Goal: Task Accomplishment & Management: Use online tool/utility

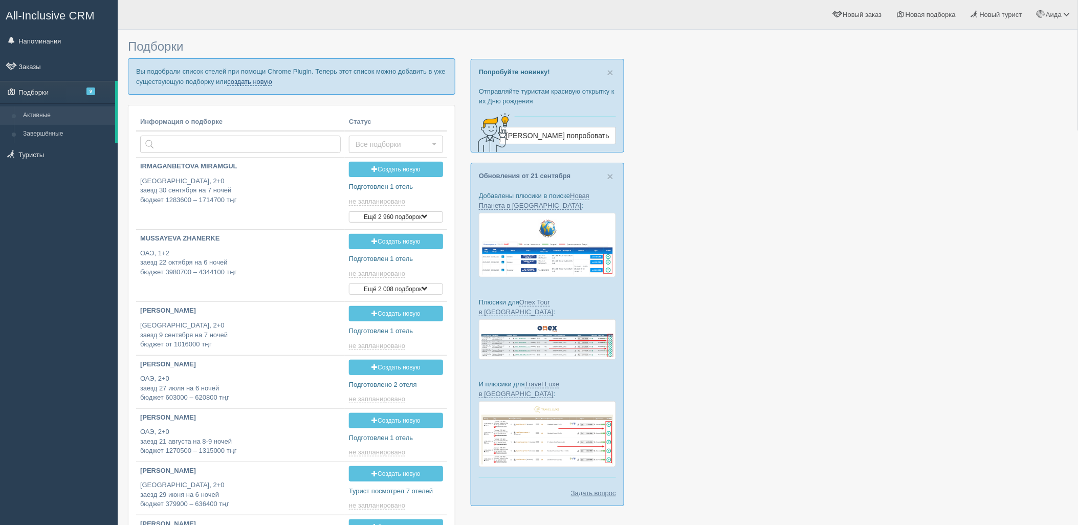
click at [233, 82] on link "создать новую" at bounding box center [249, 82] width 45 height 8
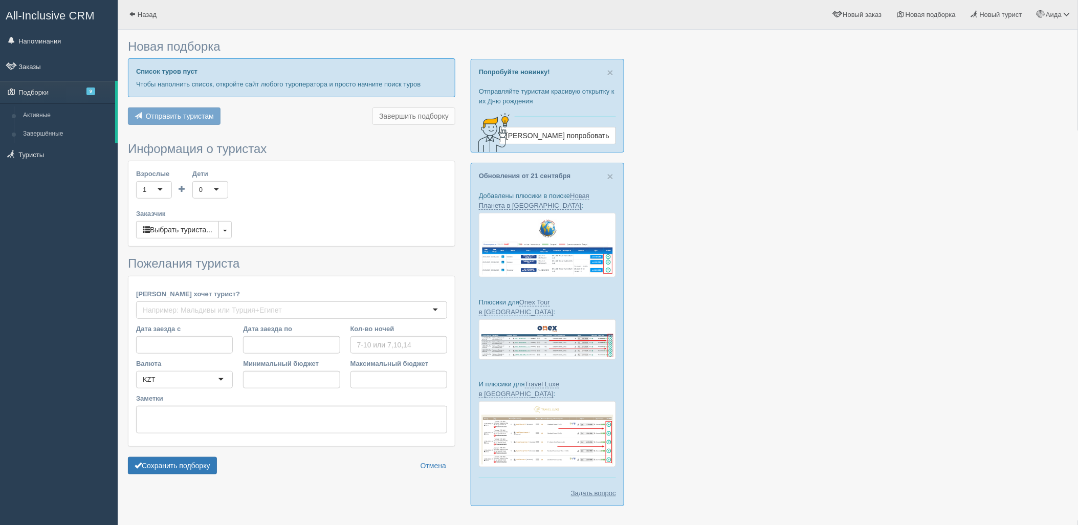
type input "5-6"
type input "544100"
type input "755200"
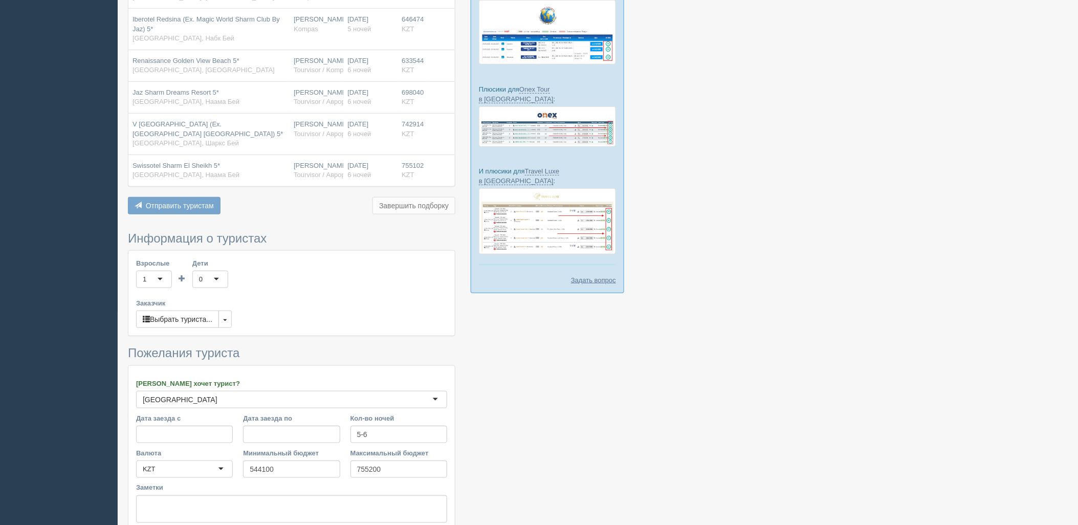
scroll to position [304, 0]
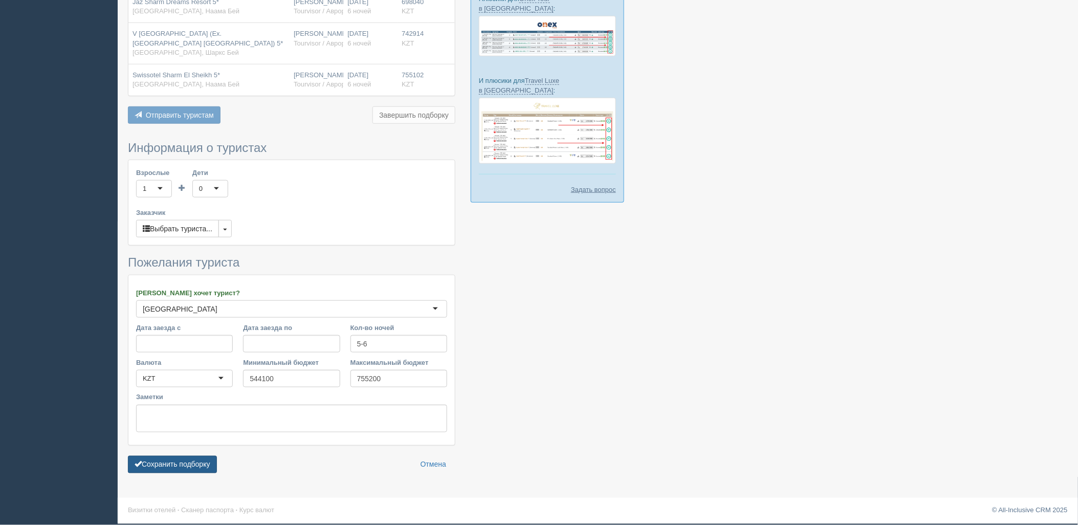
click at [198, 458] on button "Сохранить подборку" at bounding box center [172, 464] width 89 height 17
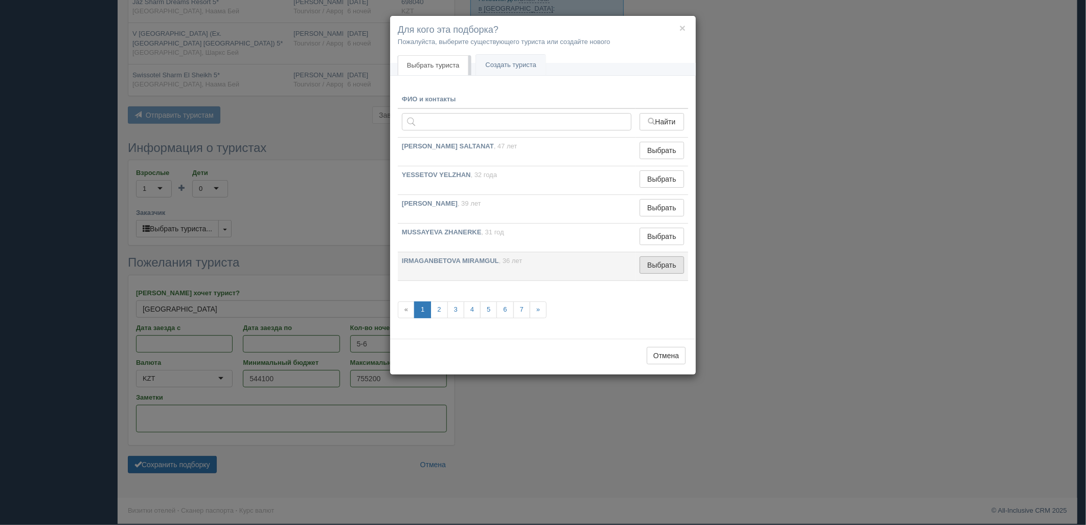
drag, startPoint x: 652, startPoint y: 250, endPoint x: 656, endPoint y: 258, distance: 9.8
click at [656, 258] on tbody "ZHUMABEKOVA SALTANAT , 47 лет Выбрать Выбран YESSETOV YELZHAN , 32 года Выбрать…" at bounding box center [543, 209] width 291 height 143
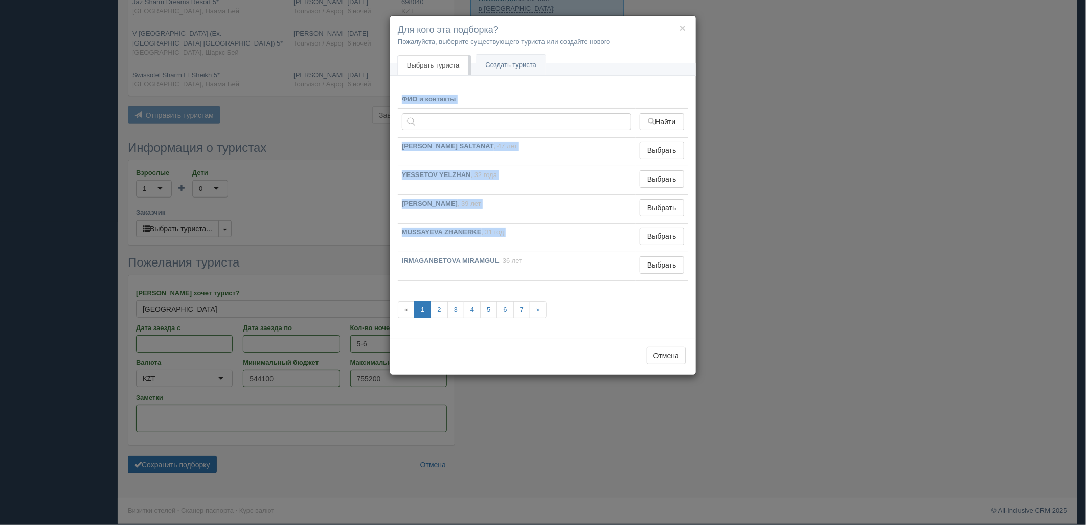
drag, startPoint x: 656, startPoint y: 258, endPoint x: 620, endPoint y: 288, distance: 46.5
click at [660, 264] on button "Выбрать" at bounding box center [662, 264] width 44 height 17
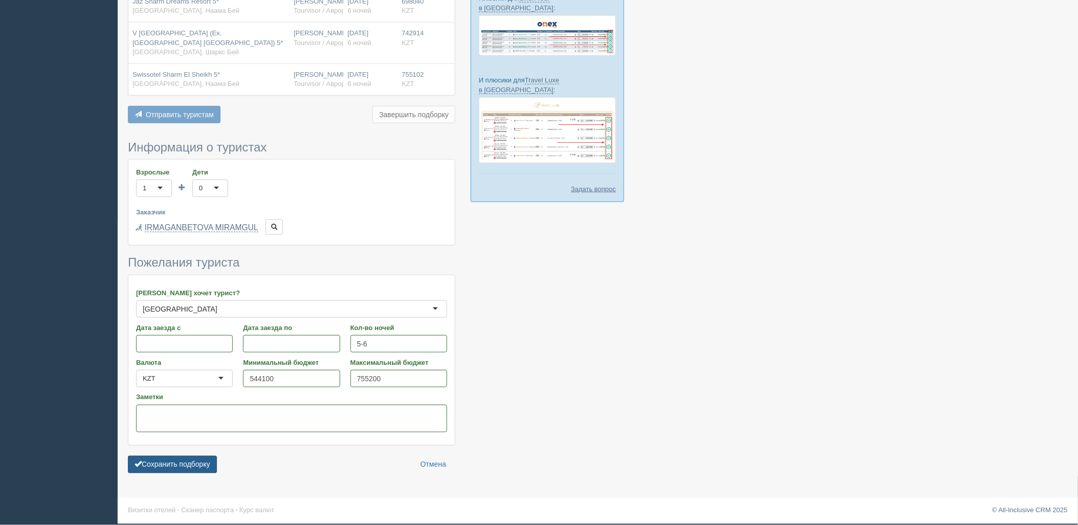
click at [171, 469] on button "Сохранить подборку" at bounding box center [172, 464] width 89 height 17
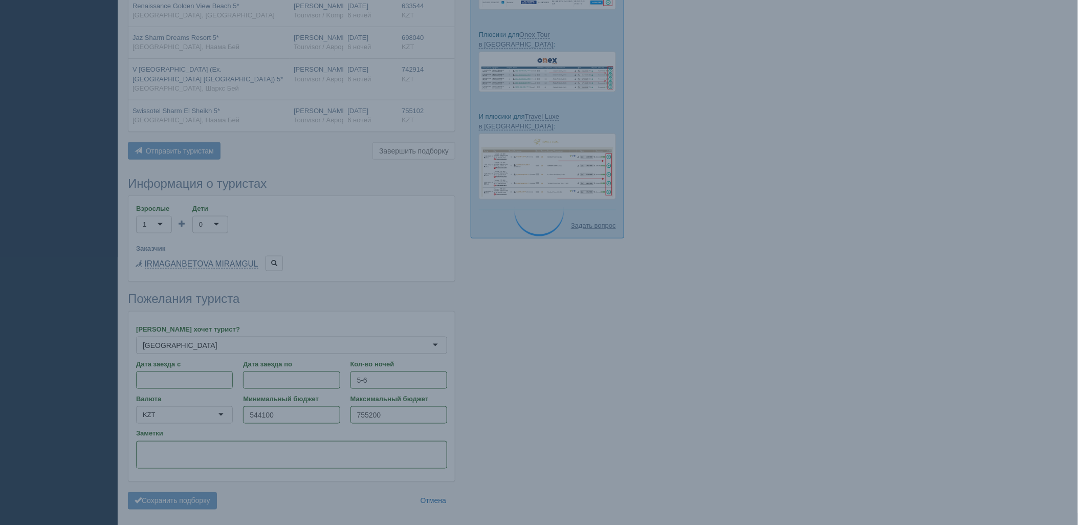
scroll to position [248, 0]
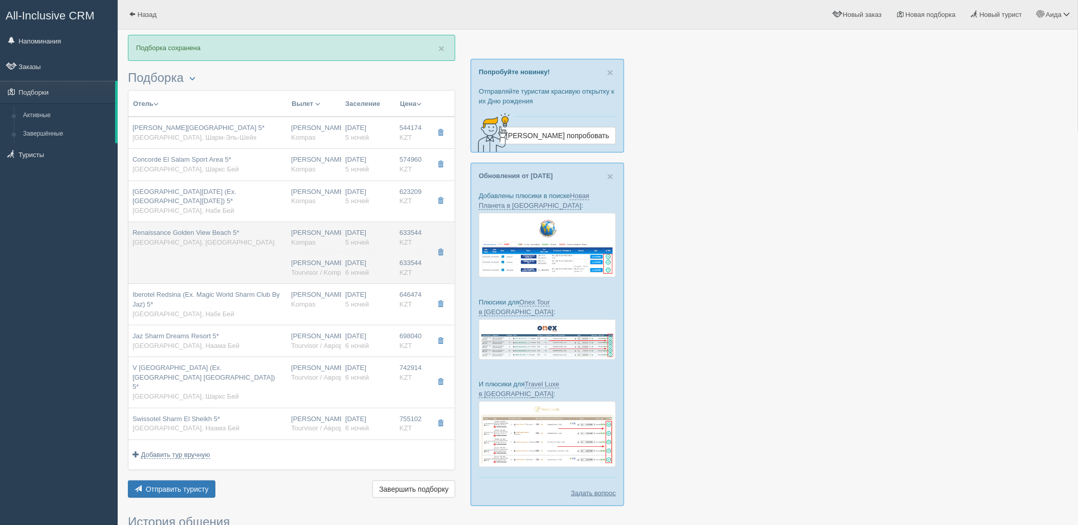
click at [264, 275] on td "Renaissance Golden View Beach 5* Египет, Хадаба" at bounding box center [207, 253] width 159 height 62
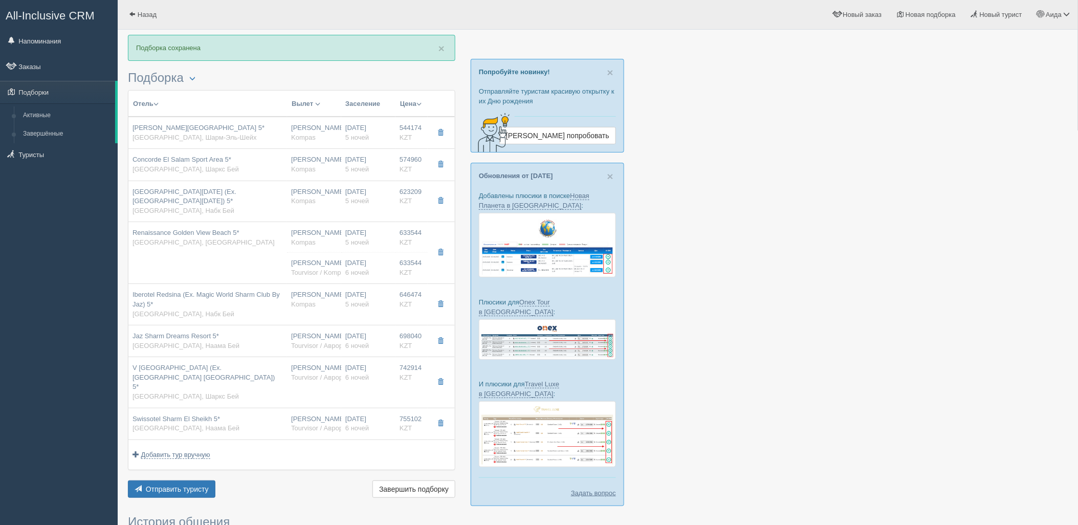
type input "Renaissance Golden View Beach 5*"
type input "https://tophotels.ru/hotel/al9025"
type input "[GEOGRAPHIC_DATA]"
type input "Хадаба"
type input "633544.00"
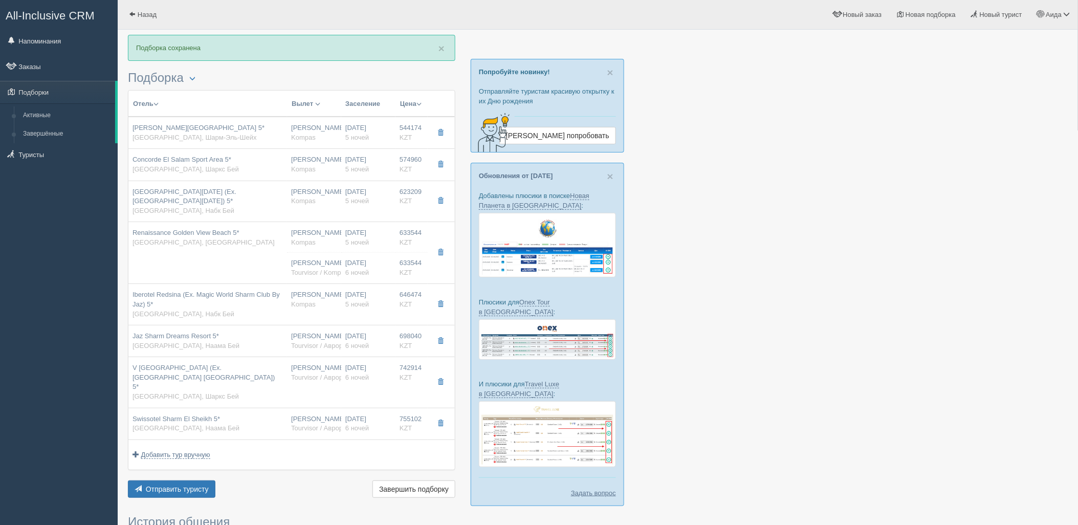
type input "[PERSON_NAME]"
type input "Шарм-эль-Шейх SSH"
type input "06:20"
type input "09:20"
type input "Sunday Airlines"
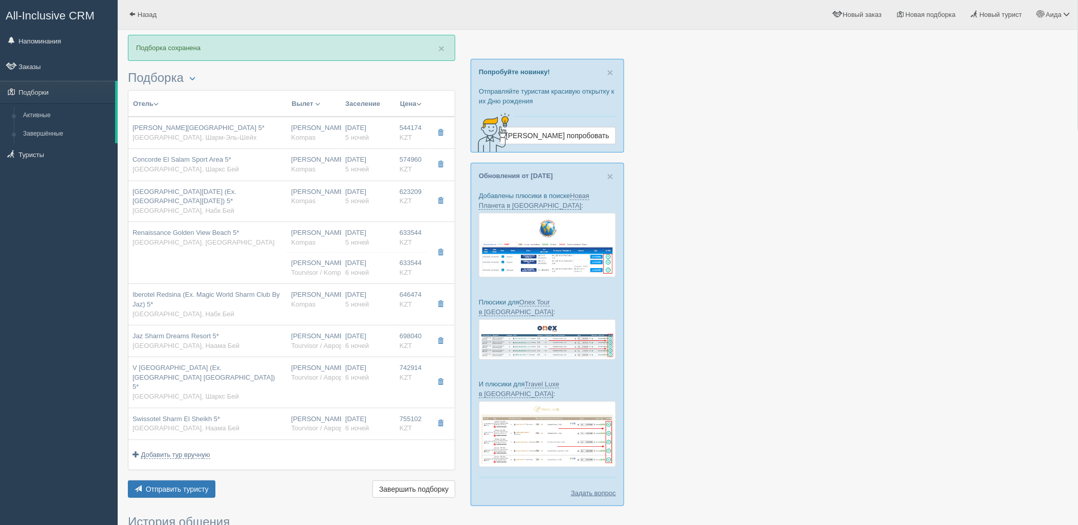
type input "01:50"
type input "10:30"
type input "5"
type input "standard"
type input "AI - Все Включено"
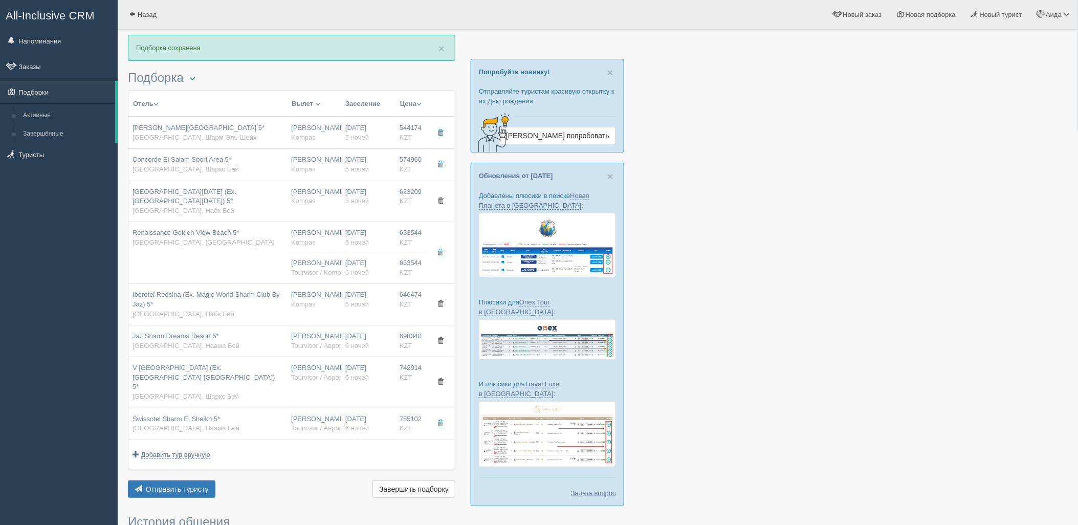
type input "Kompas"
type input "https://tourvisor.ru/countries#!/hotel=renaissance-golden-view-beach"
type input "633544.00"
type input "Нурсултан Назарбаев NQZ"
type input "Шарм-эль-Шейх SSH"
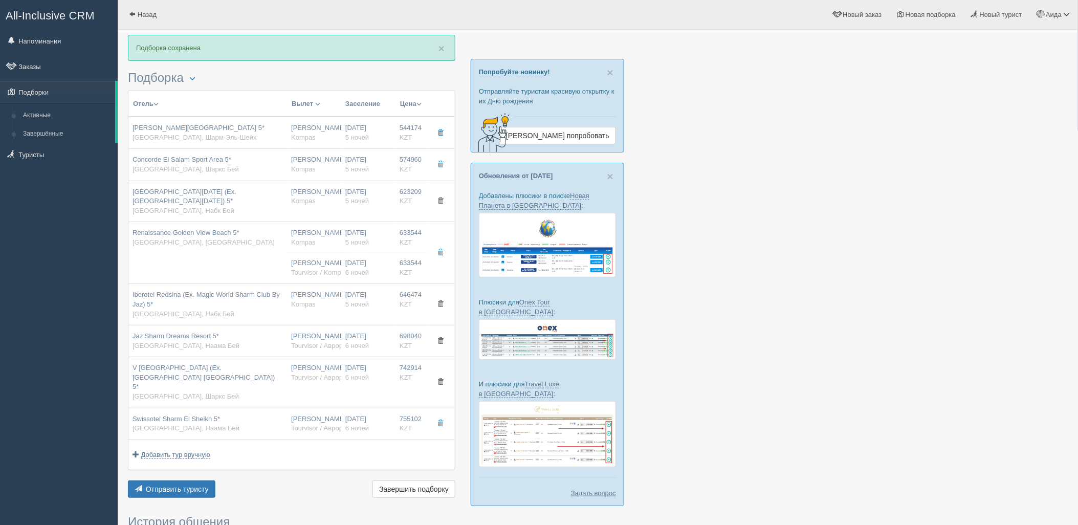
type input "06:20"
type input "09:20"
type input "Sunday Airlines"
type input "01:50"
type input "10:30"
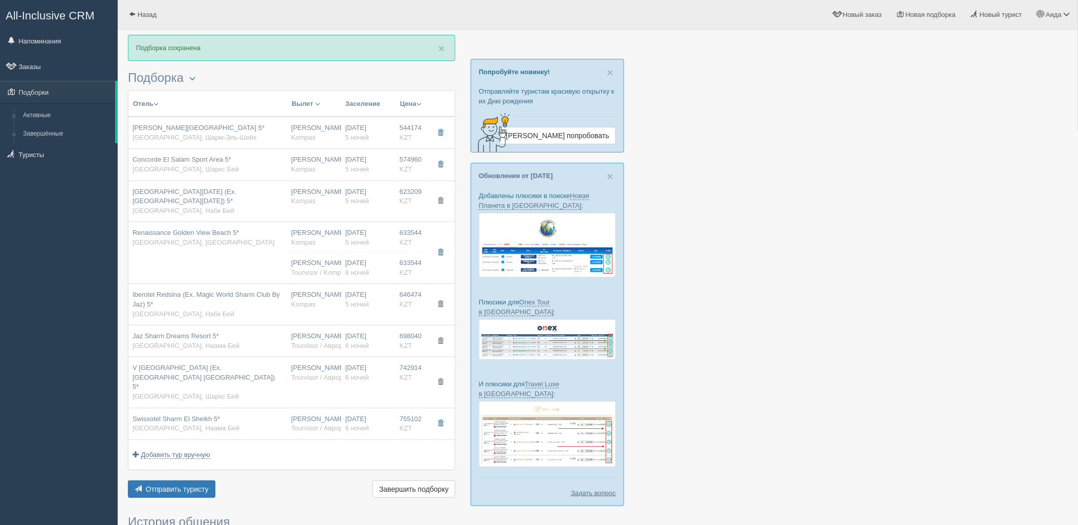
type input "6"
type input "standard"
type input "AI - Все Включено"
type input "Tourvisor / Kompas (KZ)"
type input "https://tourvisor.ru/countries#!/hotel=renaissance-golden-view-beach"
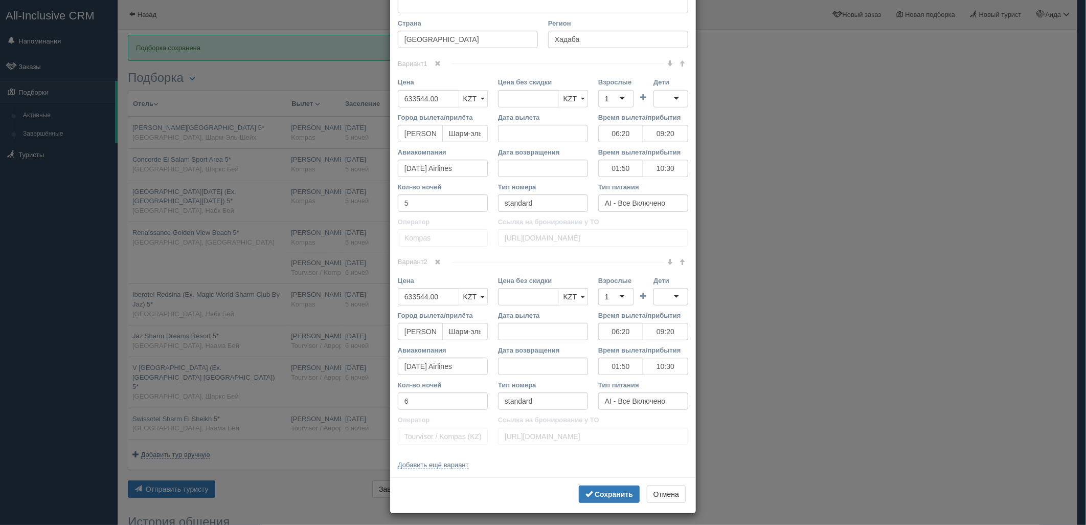
scroll to position [341, 0]
drag, startPoint x: 439, startPoint y: 258, endPoint x: 463, endPoint y: 300, distance: 48.6
click at [439, 258] on link at bounding box center [438, 258] width 17 height 11
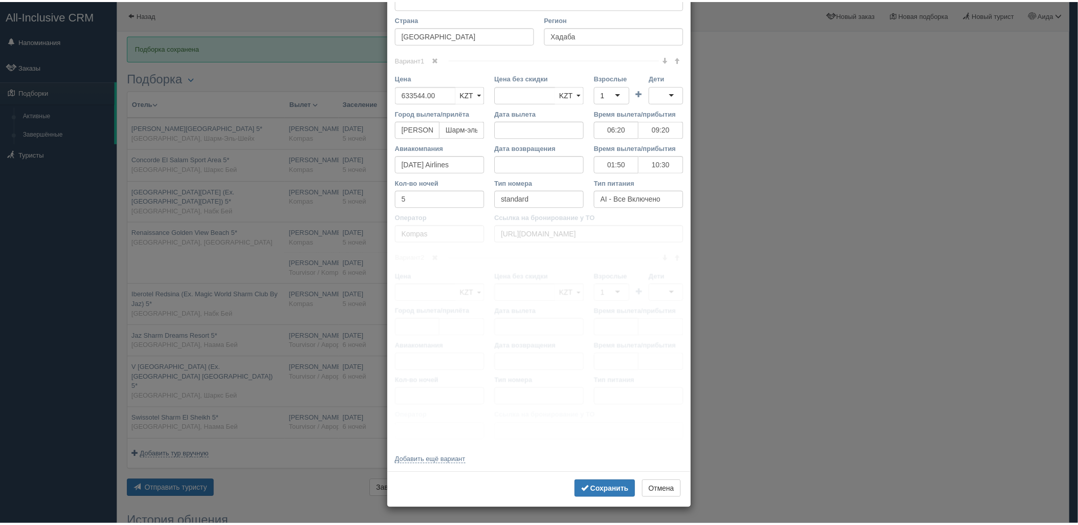
scroll to position [142, 0]
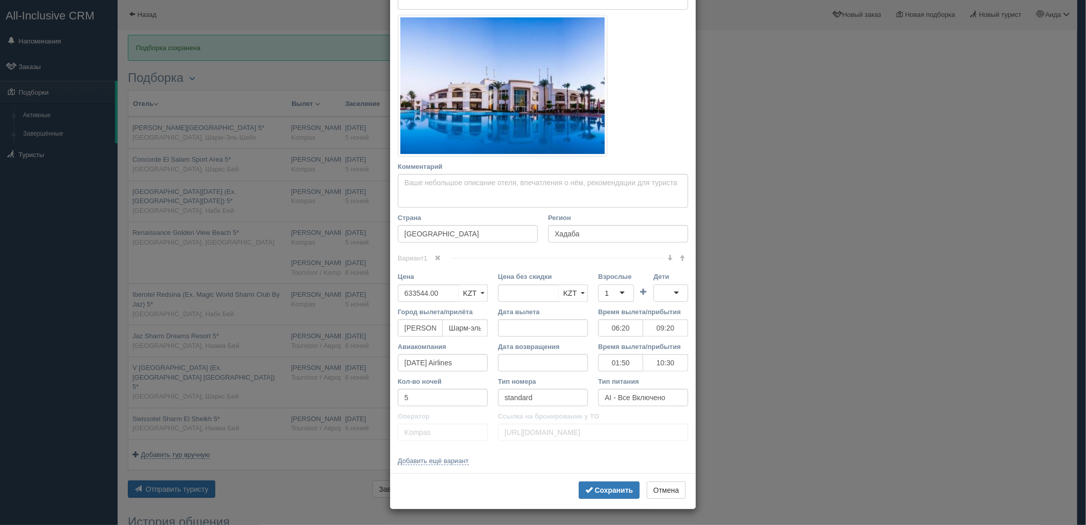
click at [596, 504] on div "Сохранить Отмена" at bounding box center [543, 491] width 306 height 36
click at [597, 498] on button "Сохранить" at bounding box center [609, 489] width 61 height 17
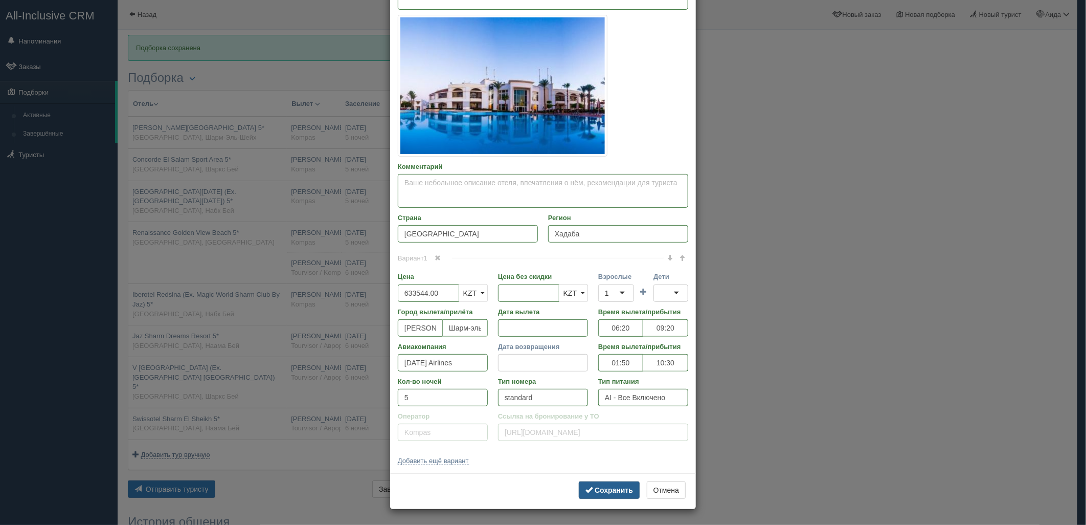
click at [604, 494] on b "Сохранить" at bounding box center [614, 490] width 38 height 8
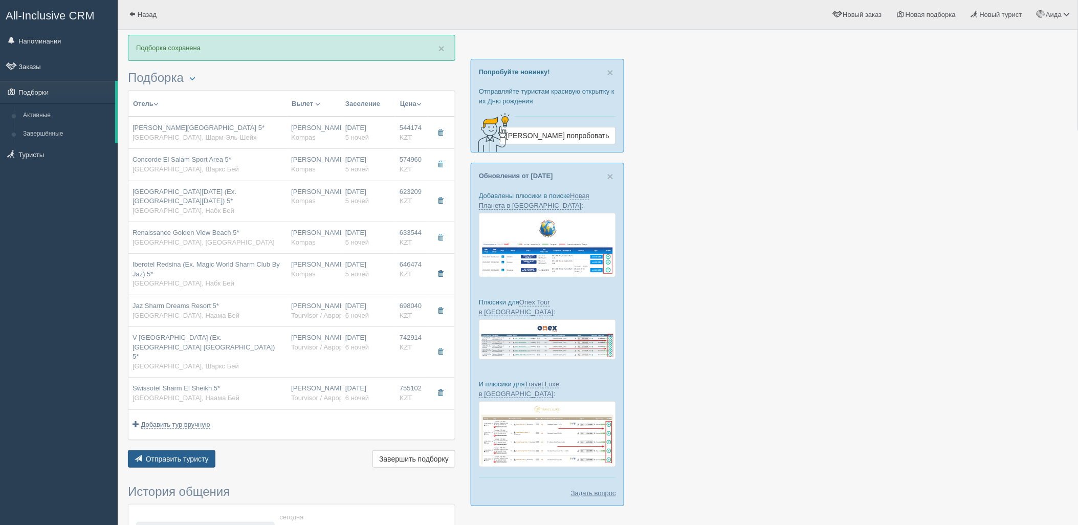
click at [198, 455] on span "Отправить туристу" at bounding box center [177, 459] width 63 height 8
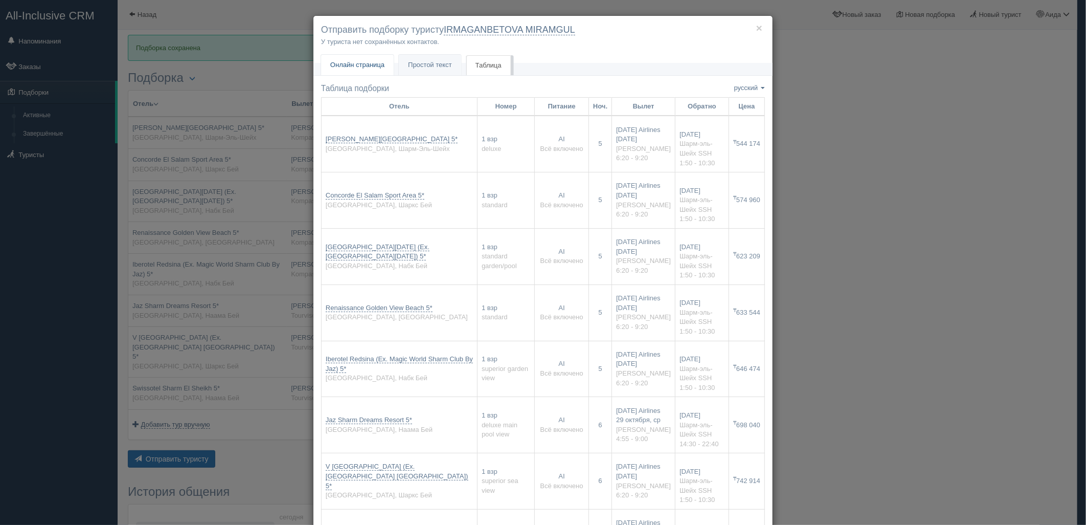
drag, startPoint x: 389, startPoint y: 60, endPoint x: 371, endPoint y: 63, distance: 18.2
click at [389, 60] on link "Онлайн страница Онлайн" at bounding box center [357, 65] width 73 height 21
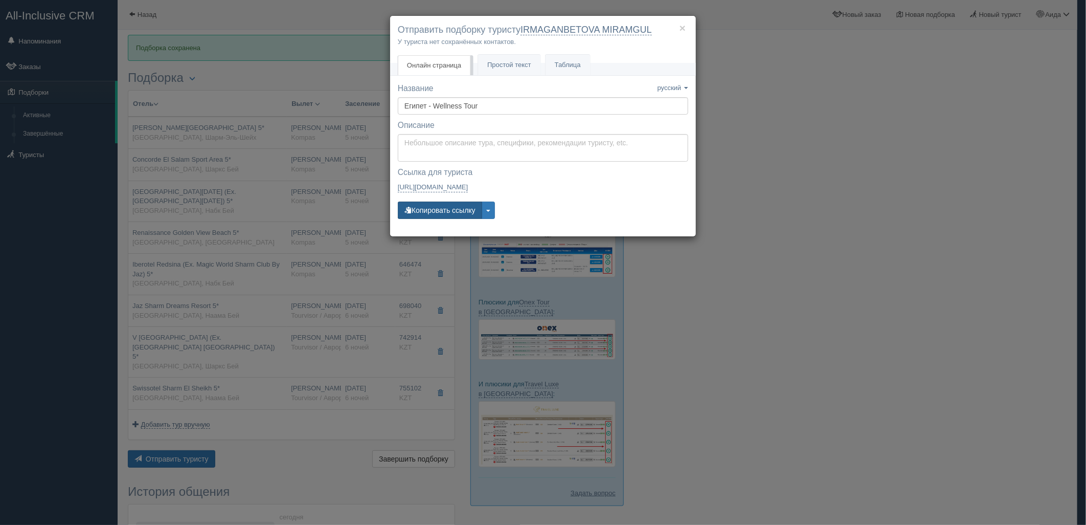
click at [448, 212] on button "Копировать ссылку" at bounding box center [440, 210] width 84 height 17
click at [453, 216] on button "Копировать ссылку" at bounding box center [440, 210] width 84 height 17
click at [763, 320] on div "× Отправить подборку туристу IRMAGANBETOVA MIRAMGUL У туриста нет сохранённых к…" at bounding box center [543, 262] width 1086 height 525
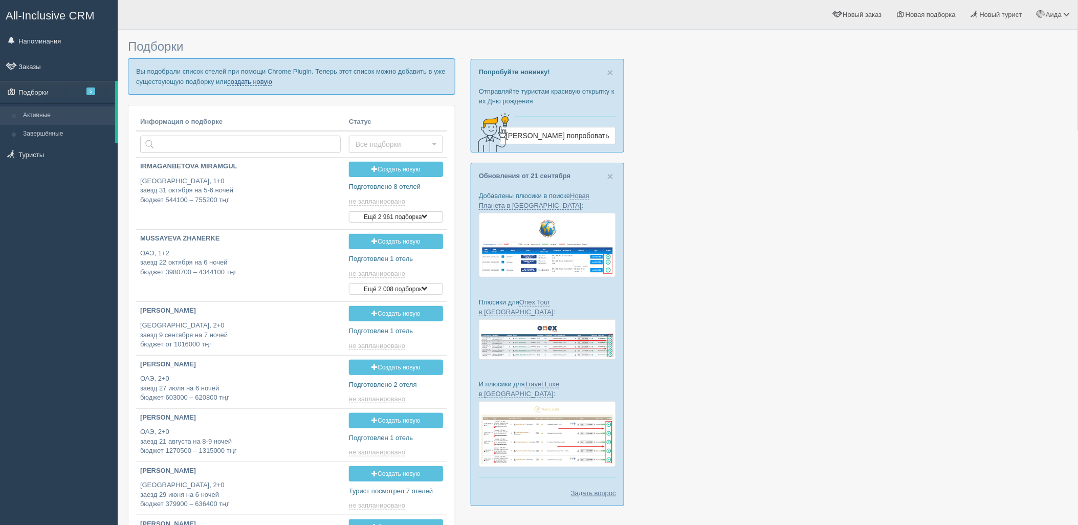
click at [252, 80] on link "создать новую" at bounding box center [249, 82] width 45 height 8
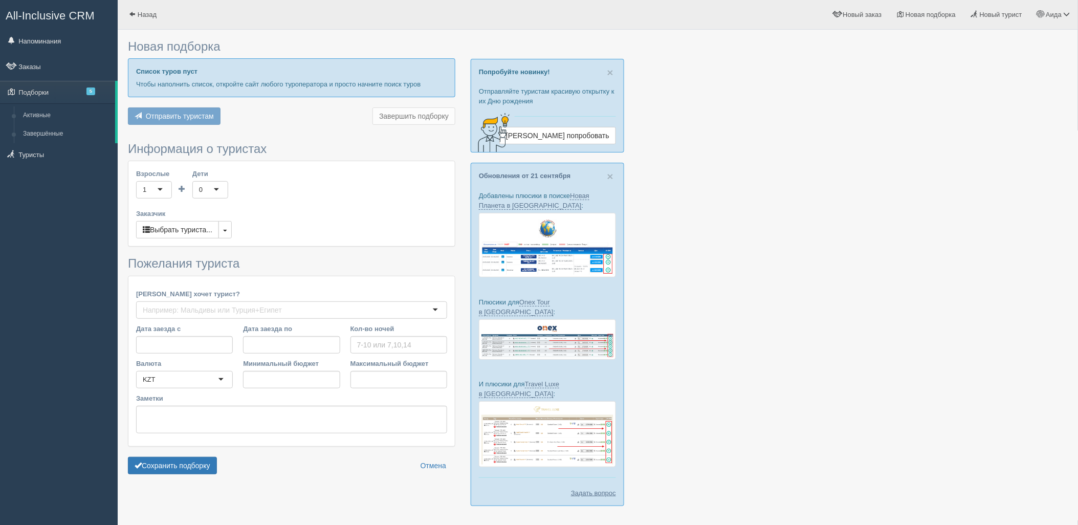
type input "5"
type input "399400"
type input "635000"
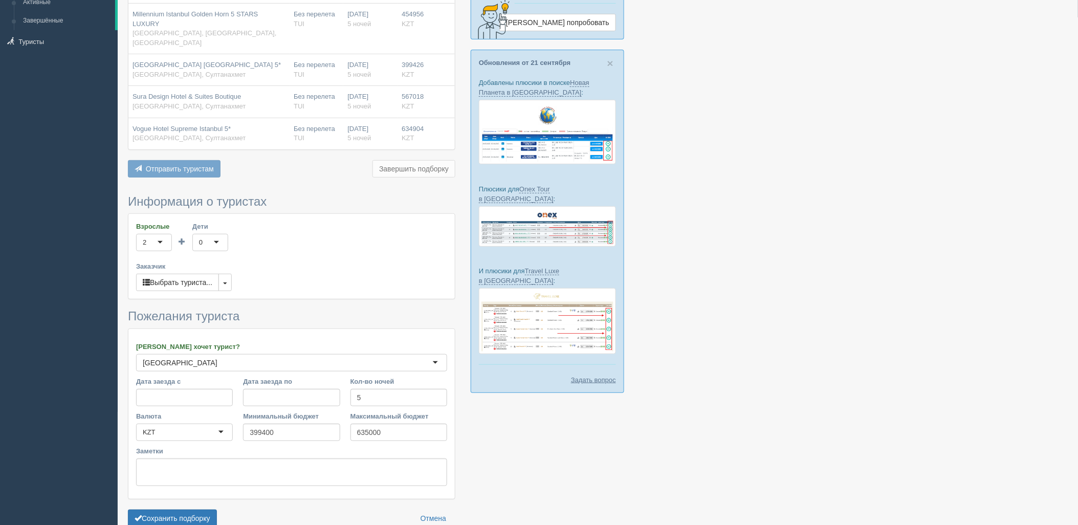
scroll to position [148, 0]
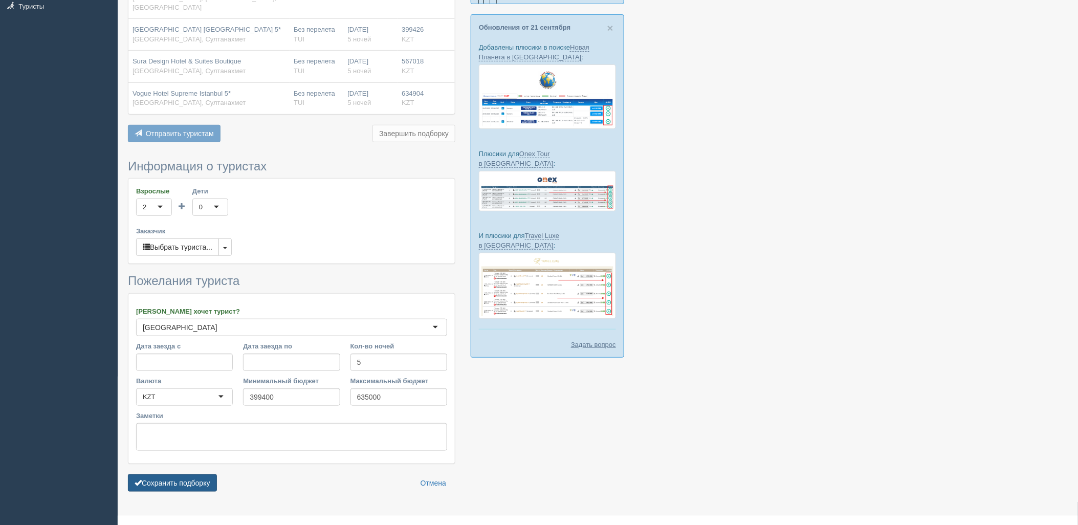
click at [200, 474] on button "Сохранить подборку" at bounding box center [172, 482] width 89 height 17
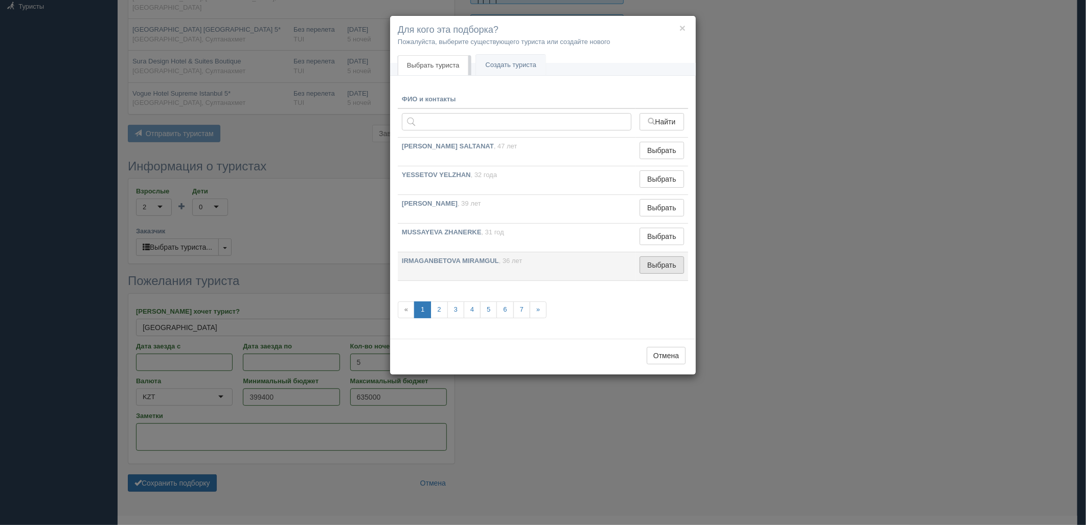
click at [668, 266] on button "Выбрать" at bounding box center [662, 264] width 44 height 17
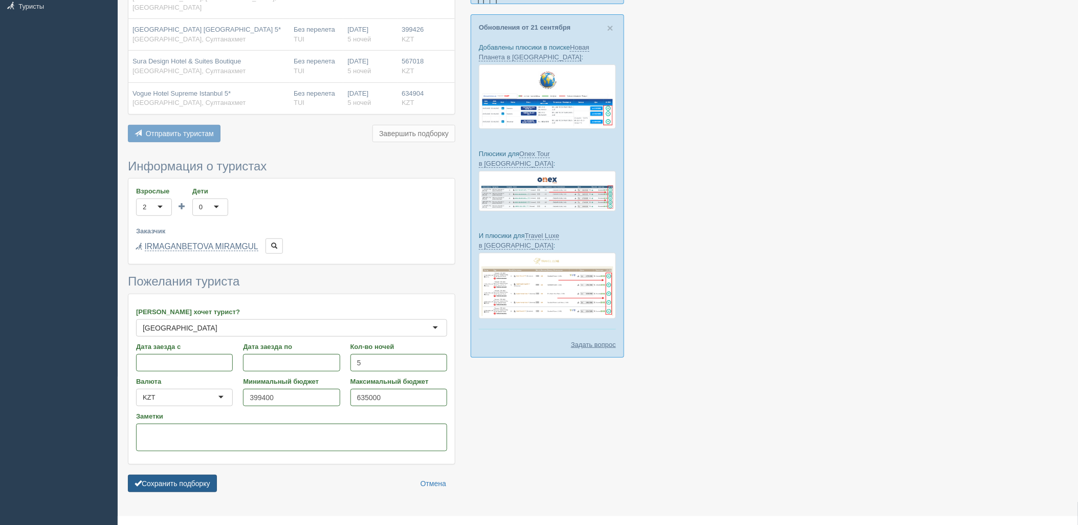
click at [210, 475] on button "Сохранить подборку" at bounding box center [172, 483] width 89 height 17
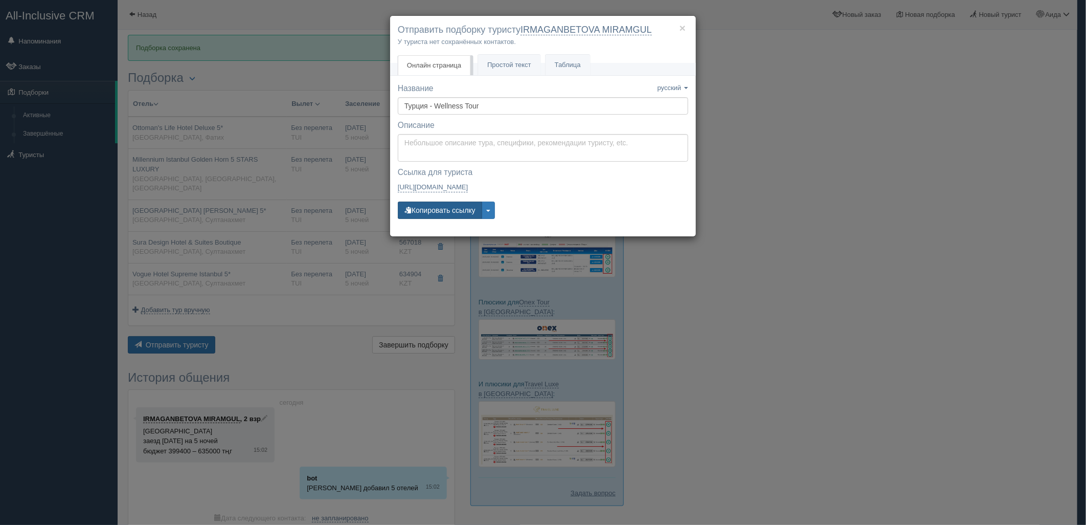
click at [461, 208] on button "Копировать ссылку" at bounding box center [440, 210] width 84 height 17
click at [502, 60] on link "Простой текст Текст" at bounding box center [509, 65] width 62 height 21
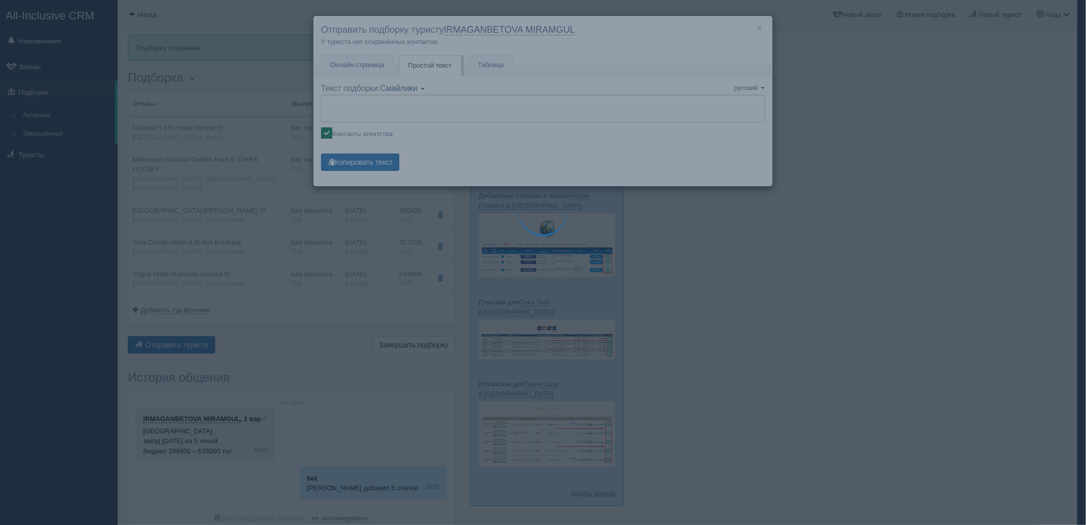
type textarea "🌞 Loremi dolo! Sitametcon Adi elitseddoei temporinc utlabore: 🌎 Etdolo, Magna 🏩…"
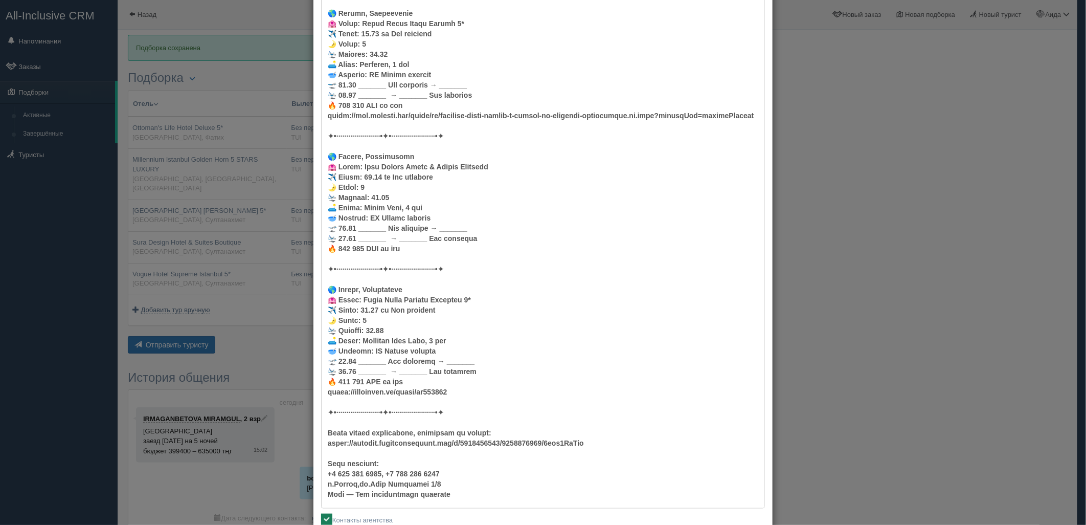
scroll to position [460, 0]
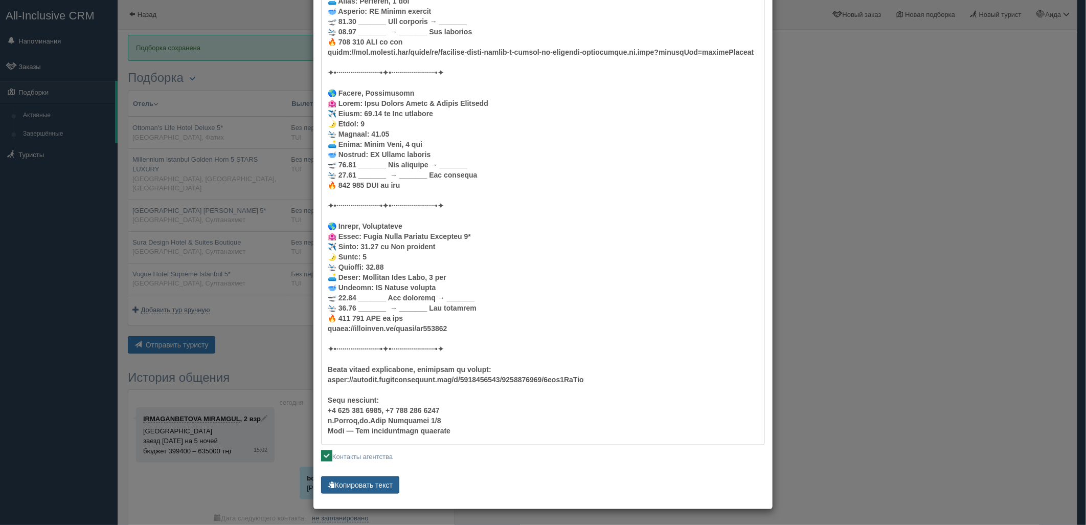
click at [385, 481] on button "Копировать текст" at bounding box center [360, 484] width 78 height 17
